Goal: Task Accomplishment & Management: Use online tool/utility

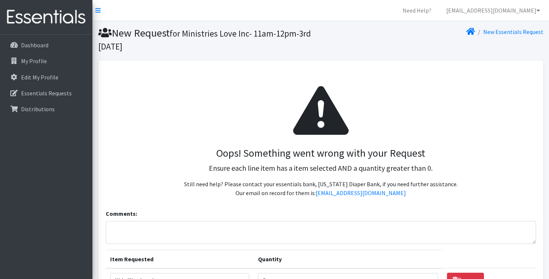
scroll to position [230, 0]
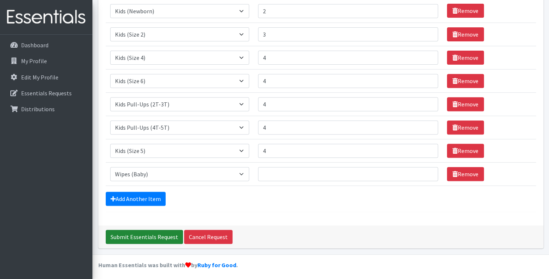
click at [122, 235] on input "Submit Essentials Request" at bounding box center [144, 237] width 77 height 14
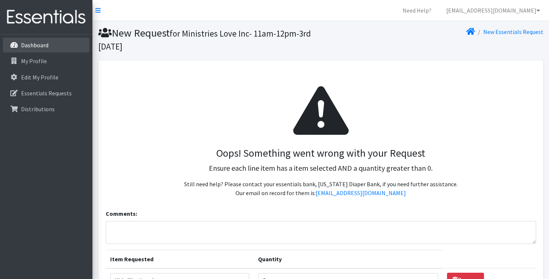
click at [42, 44] on p "Dashboard" at bounding box center [34, 44] width 27 height 7
